Goal: Transaction & Acquisition: Purchase product/service

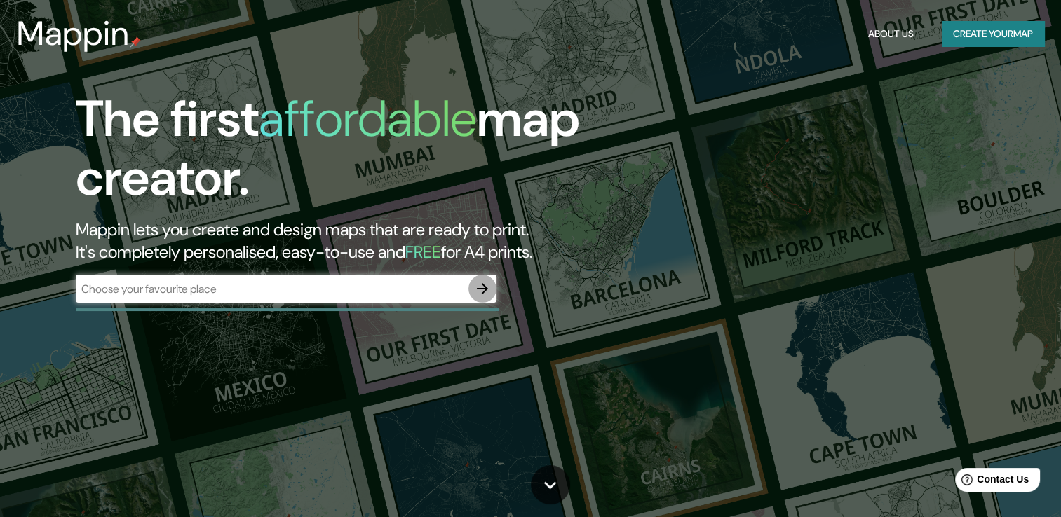
click at [482, 295] on icon "button" at bounding box center [482, 288] width 17 height 17
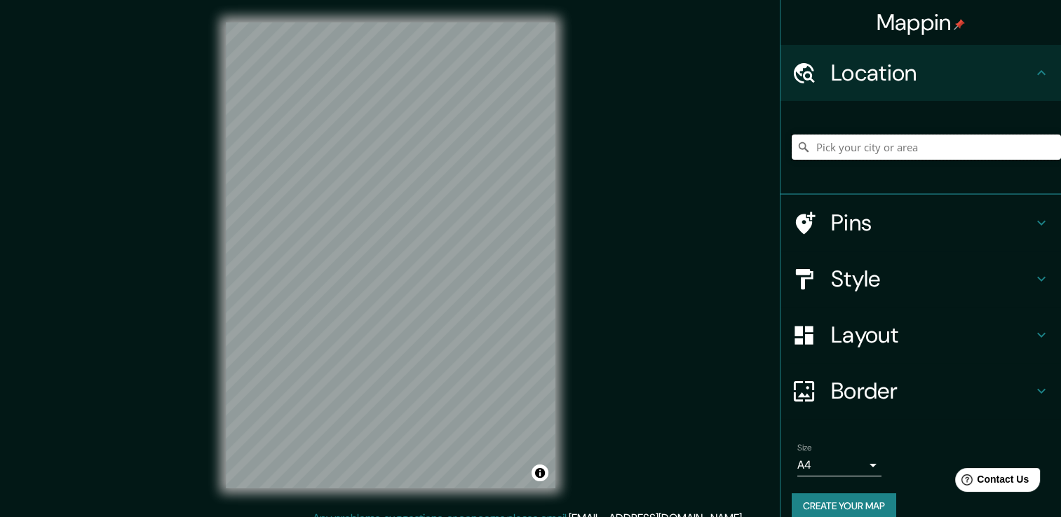
click at [847, 153] on input "Pick your city or area" at bounding box center [925, 147] width 269 height 25
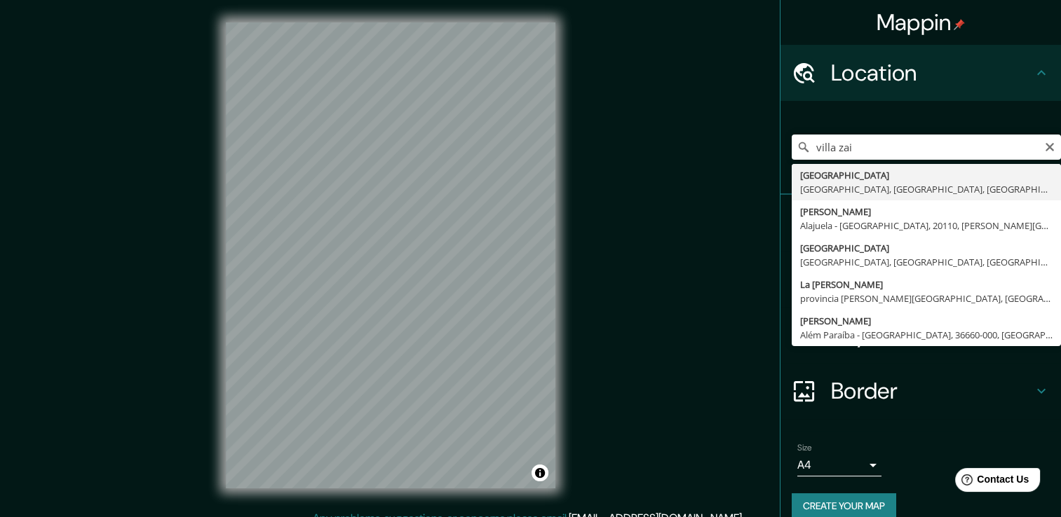
type input "[GEOGRAPHIC_DATA], [GEOGRAPHIC_DATA], [GEOGRAPHIC_DATA], [GEOGRAPHIC_DATA]"
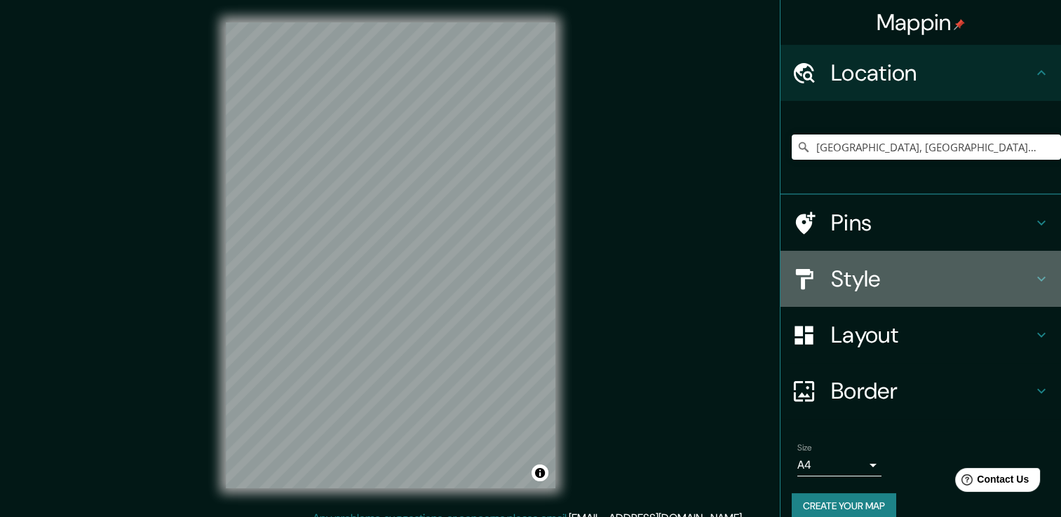
click at [969, 282] on h4 "Style" at bounding box center [932, 279] width 202 height 28
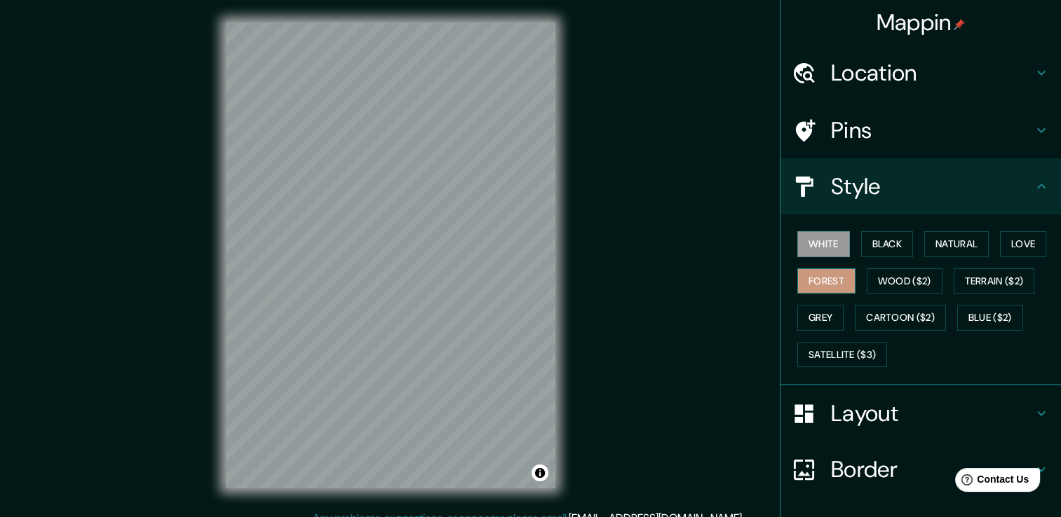
click at [825, 269] on button "Forest" at bounding box center [826, 281] width 58 height 26
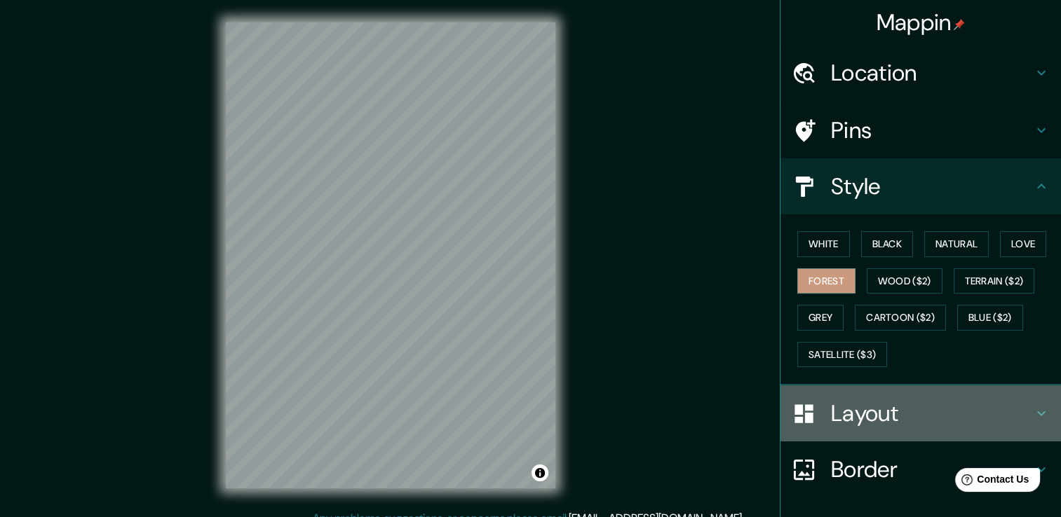
click at [855, 427] on div "Layout" at bounding box center [920, 414] width 280 height 56
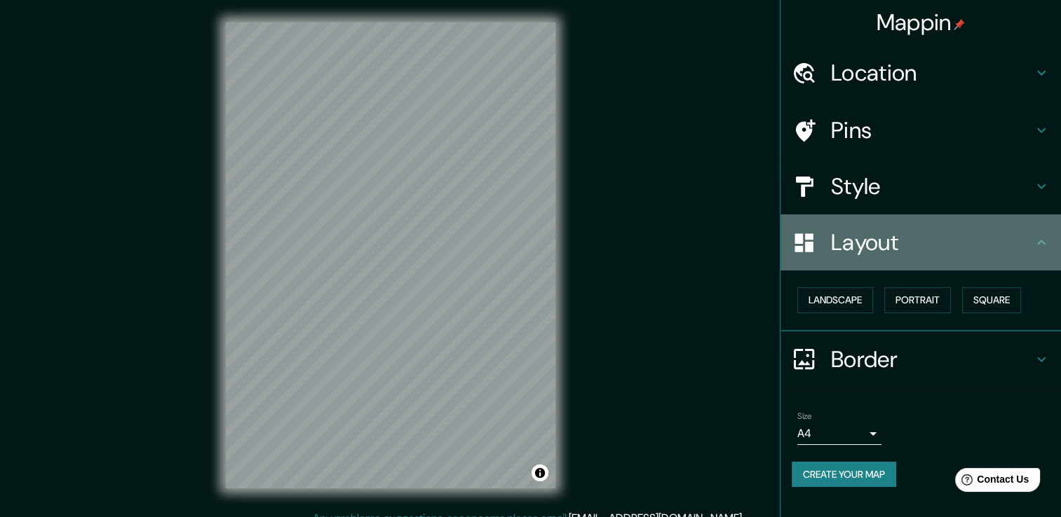
click at [886, 254] on h4 "Layout" at bounding box center [932, 243] width 202 height 28
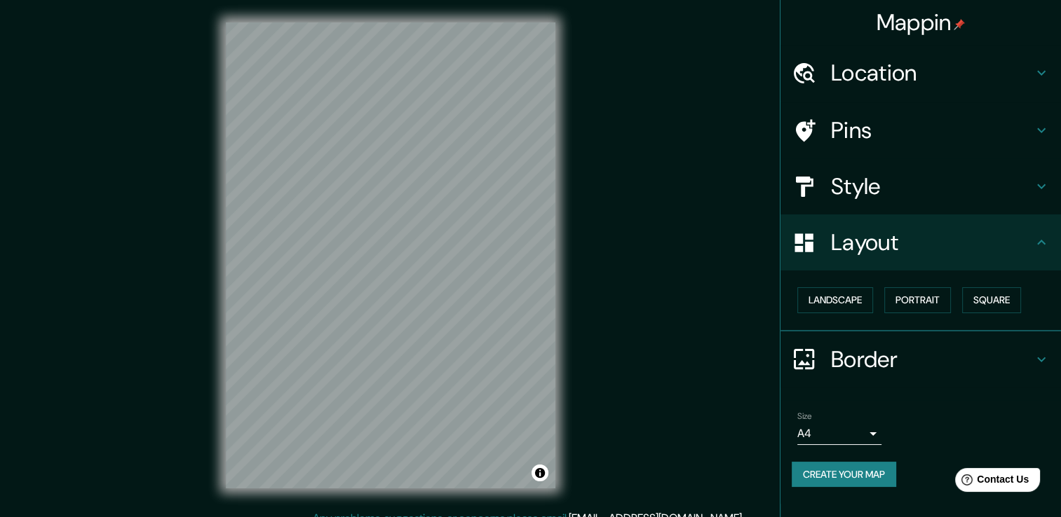
click at [909, 197] on h4 "Style" at bounding box center [932, 186] width 202 height 28
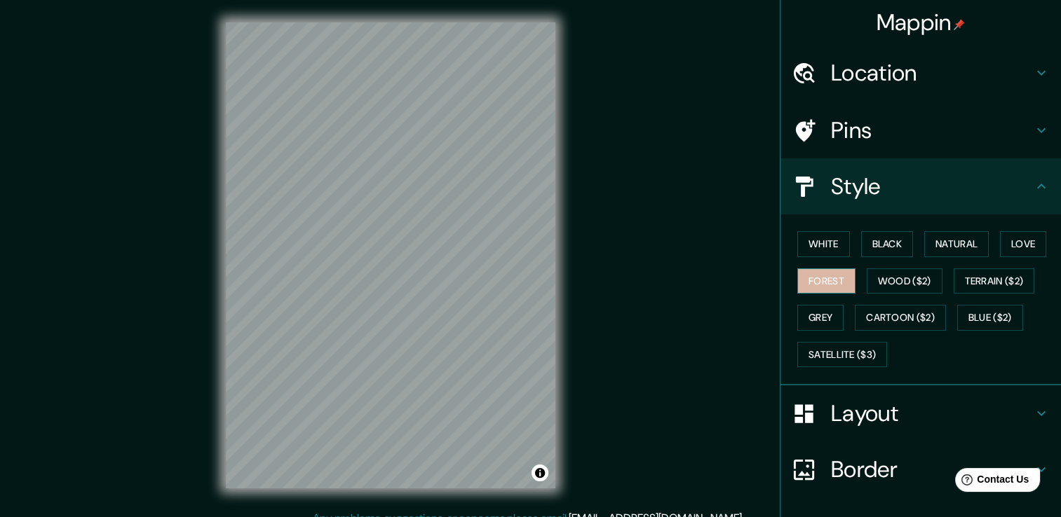
click at [809, 268] on button "Forest" at bounding box center [826, 281] width 58 height 26
click at [819, 282] on button "Forest" at bounding box center [826, 281] width 58 height 26
drag, startPoint x: 819, startPoint y: 280, endPoint x: 843, endPoint y: 287, distance: 24.8
click at [843, 287] on button "Forest" at bounding box center [826, 281] width 58 height 26
click at [998, 285] on button "Terrain ($2)" at bounding box center [993, 281] width 81 height 26
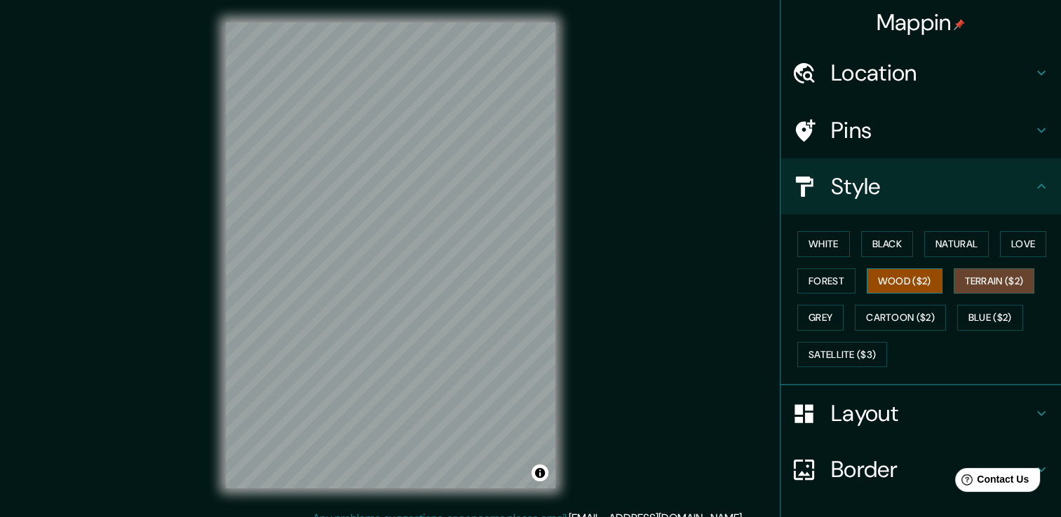
click at [890, 279] on button "Wood ($2)" at bounding box center [904, 281] width 76 height 26
click at [815, 307] on button "Grey" at bounding box center [820, 318] width 46 height 26
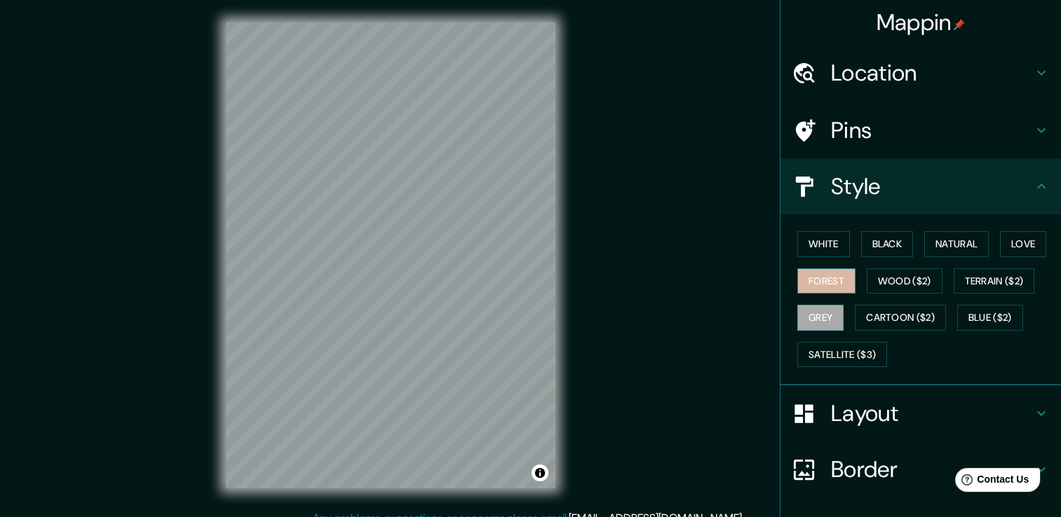
click at [815, 285] on button "Forest" at bounding box center [826, 281] width 58 height 26
click at [970, 130] on h4 "Pins" at bounding box center [932, 130] width 202 height 28
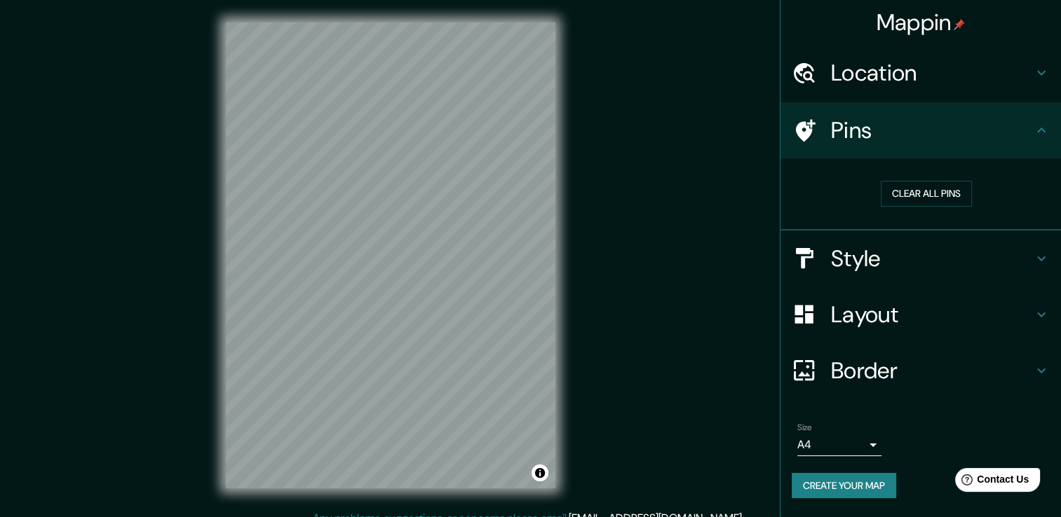
click at [970, 130] on h4 "Pins" at bounding box center [932, 130] width 202 height 28
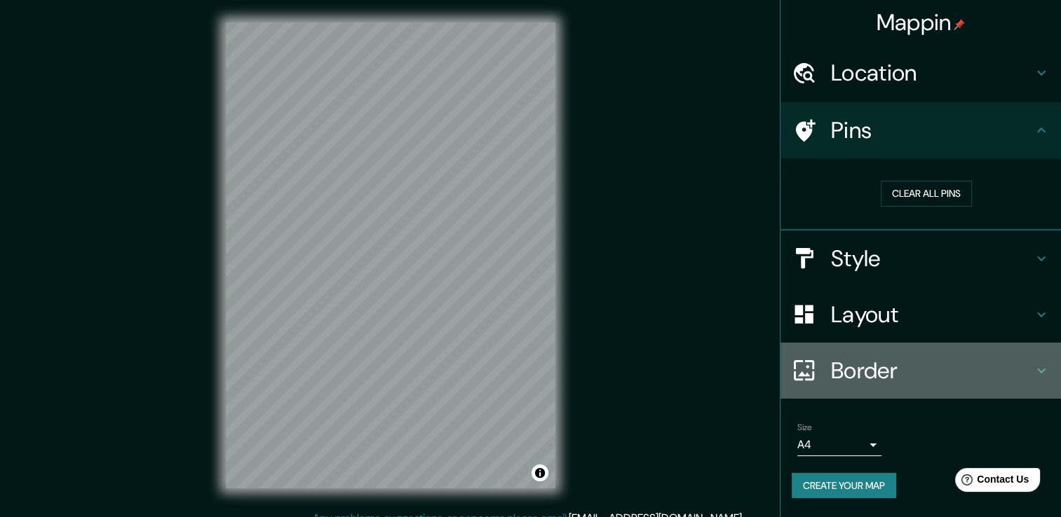
click at [837, 382] on h4 "Border" at bounding box center [932, 371] width 202 height 28
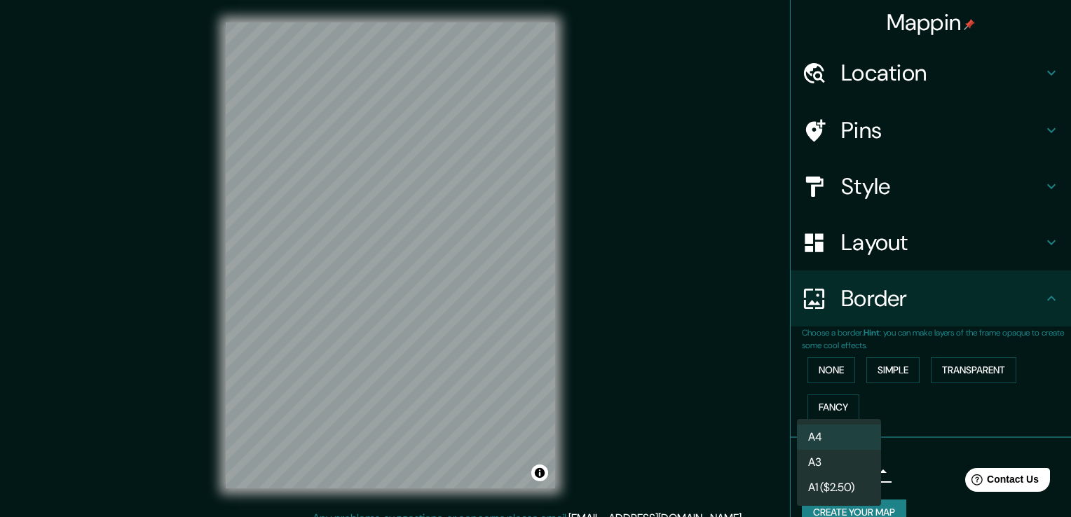
drag, startPoint x: 869, startPoint y: 477, endPoint x: 850, endPoint y: 465, distance: 22.6
click at [861, 475] on body "Mappin Location [GEOGRAPHIC_DATA], [GEOGRAPHIC_DATA], [GEOGRAPHIC_DATA], [GEOGR…" at bounding box center [535, 258] width 1071 height 517
click at [835, 468] on li "A3" at bounding box center [839, 462] width 84 height 25
type input "a4"
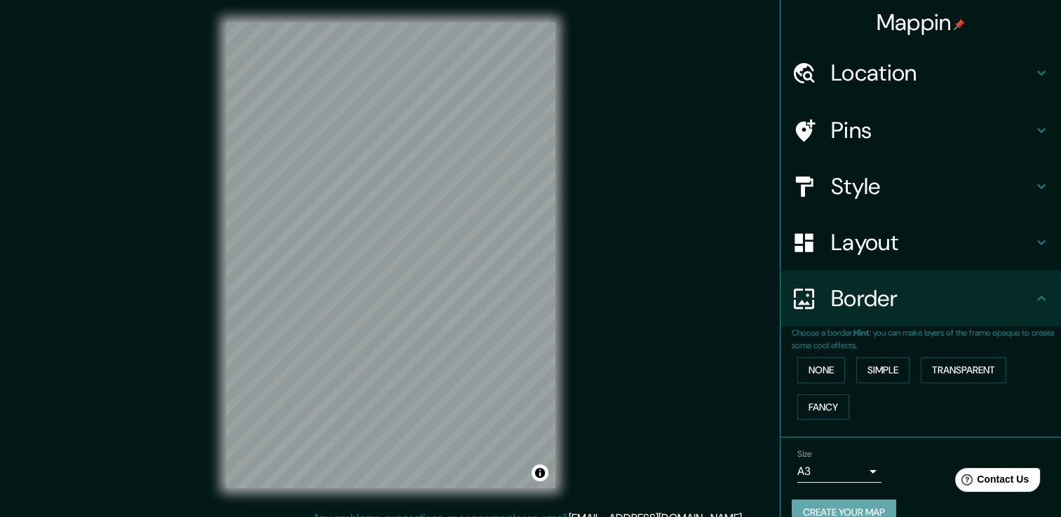
click at [841, 512] on button "Create your map" at bounding box center [843, 513] width 104 height 26
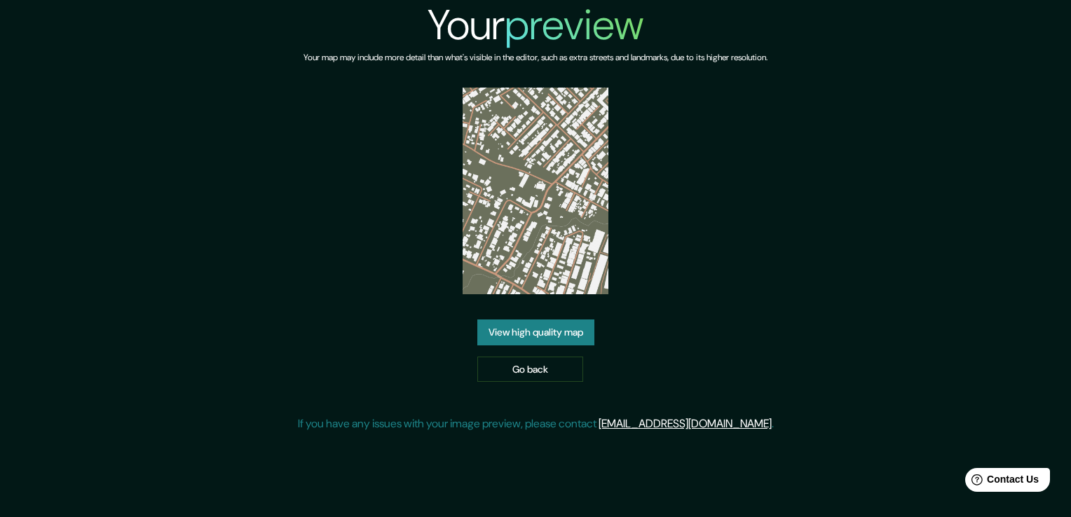
click at [531, 323] on link "View high quality map" at bounding box center [535, 333] width 117 height 26
